Goal: Check status

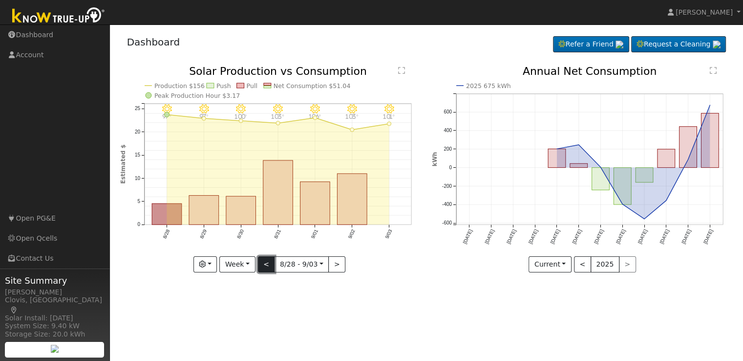
click at [265, 265] on button "<" at bounding box center [266, 264] width 17 height 17
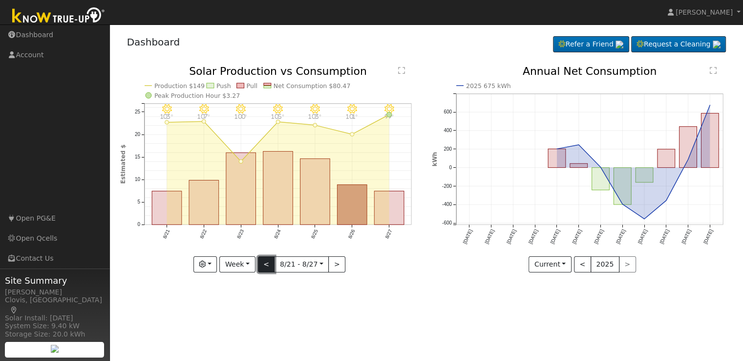
click at [265, 265] on button "<" at bounding box center [266, 264] width 17 height 17
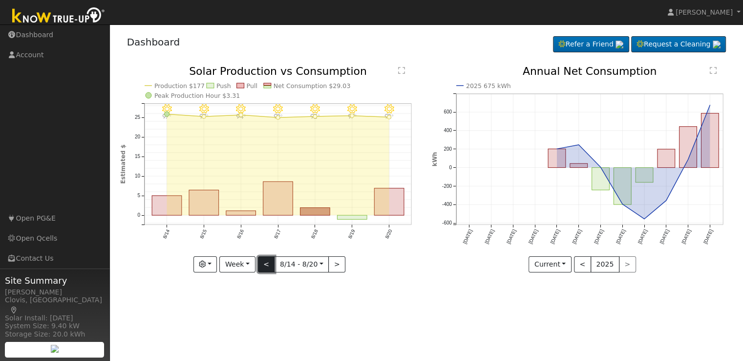
click at [265, 265] on button "<" at bounding box center [266, 264] width 17 height 17
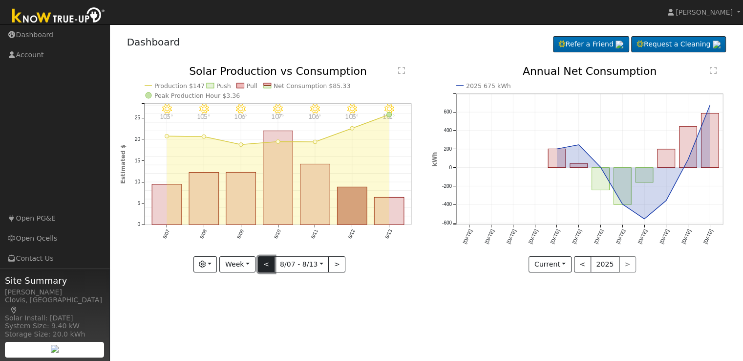
click at [265, 265] on button "<" at bounding box center [266, 264] width 17 height 17
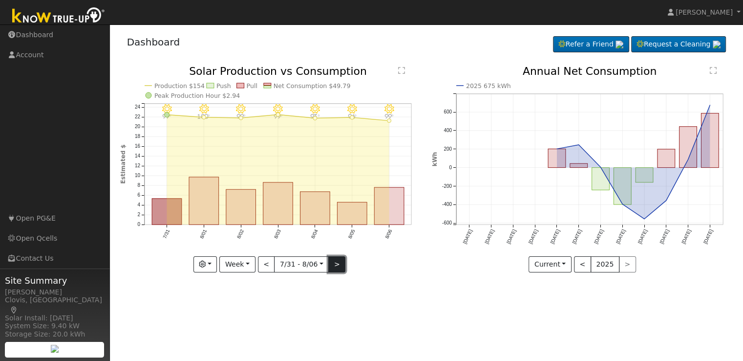
click at [328, 265] on button ">" at bounding box center [336, 264] width 17 height 17
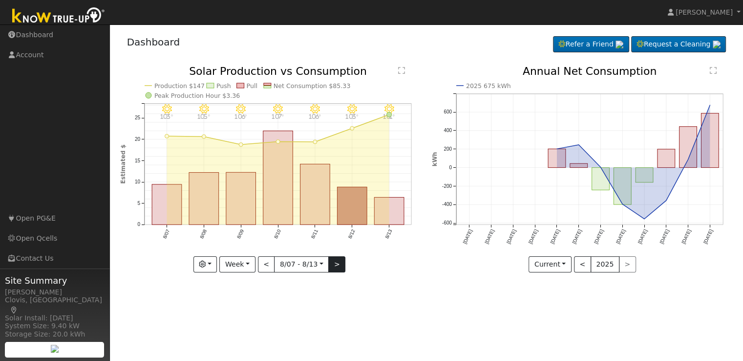
click at [328, 265] on div at bounding box center [271, 169] width 302 height 206
click at [328, 265] on button ">" at bounding box center [336, 264] width 17 height 17
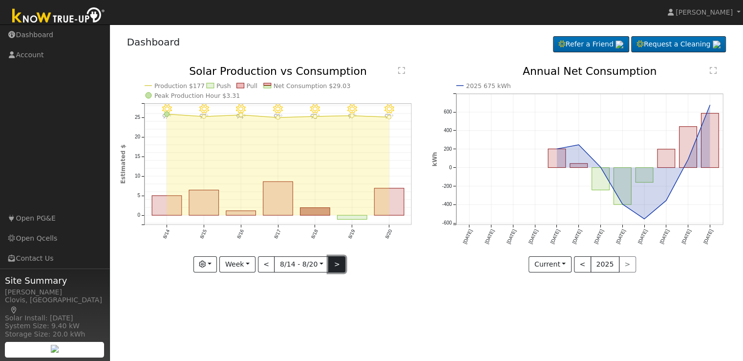
click at [332, 265] on button ">" at bounding box center [336, 264] width 17 height 17
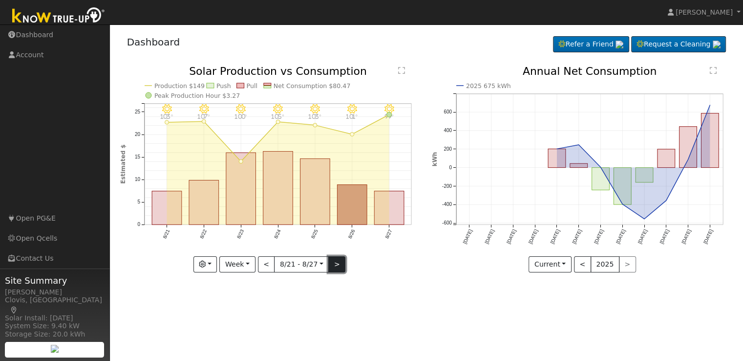
click at [332, 265] on button ">" at bounding box center [336, 264] width 17 height 17
type input "[DATE]"
